Goal: Navigation & Orientation: Find specific page/section

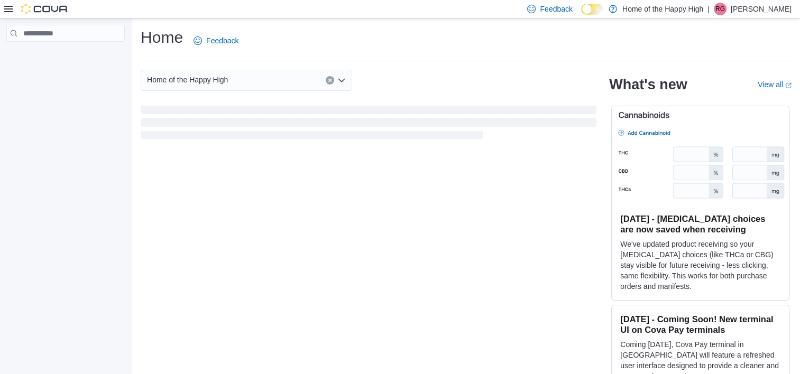
click at [764, 6] on p "[PERSON_NAME]" at bounding box center [761, 9] width 61 height 13
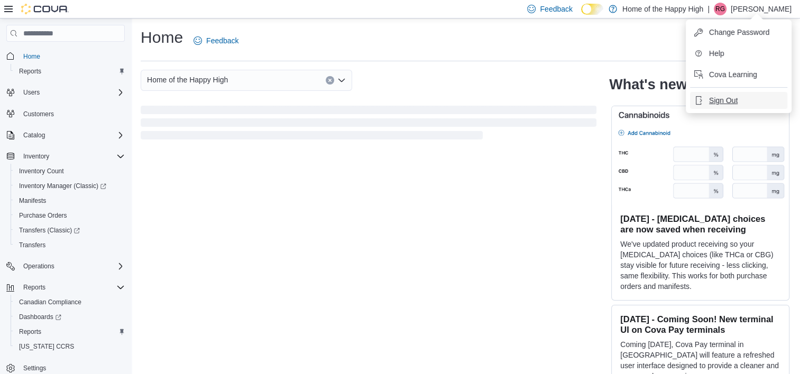
click at [709, 99] on button "Sign Out" at bounding box center [738, 100] width 97 height 17
